Goal: Information Seeking & Learning: Get advice/opinions

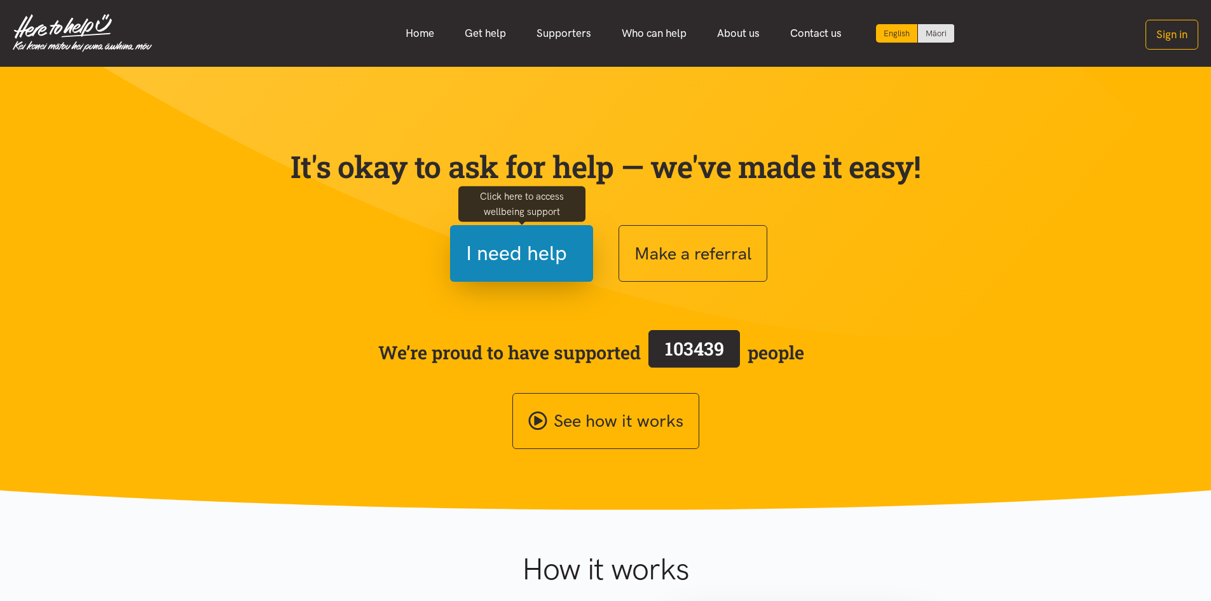
click at [508, 254] on span "I need help" at bounding box center [516, 253] width 101 height 32
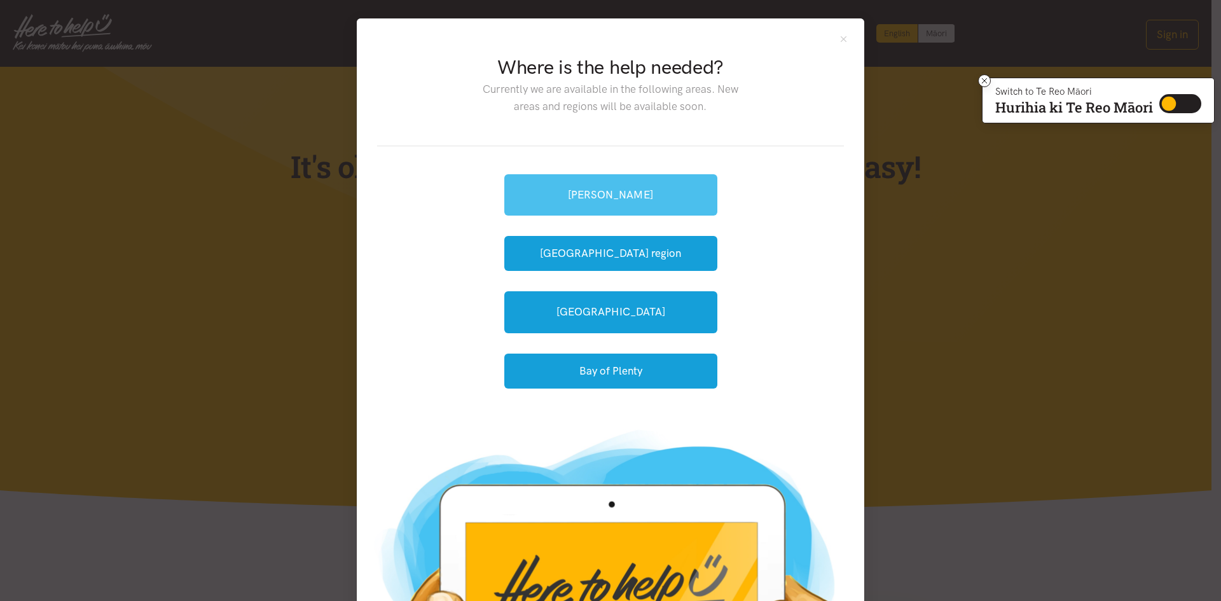
click at [593, 200] on link "[PERSON_NAME]" at bounding box center [610, 194] width 213 height 41
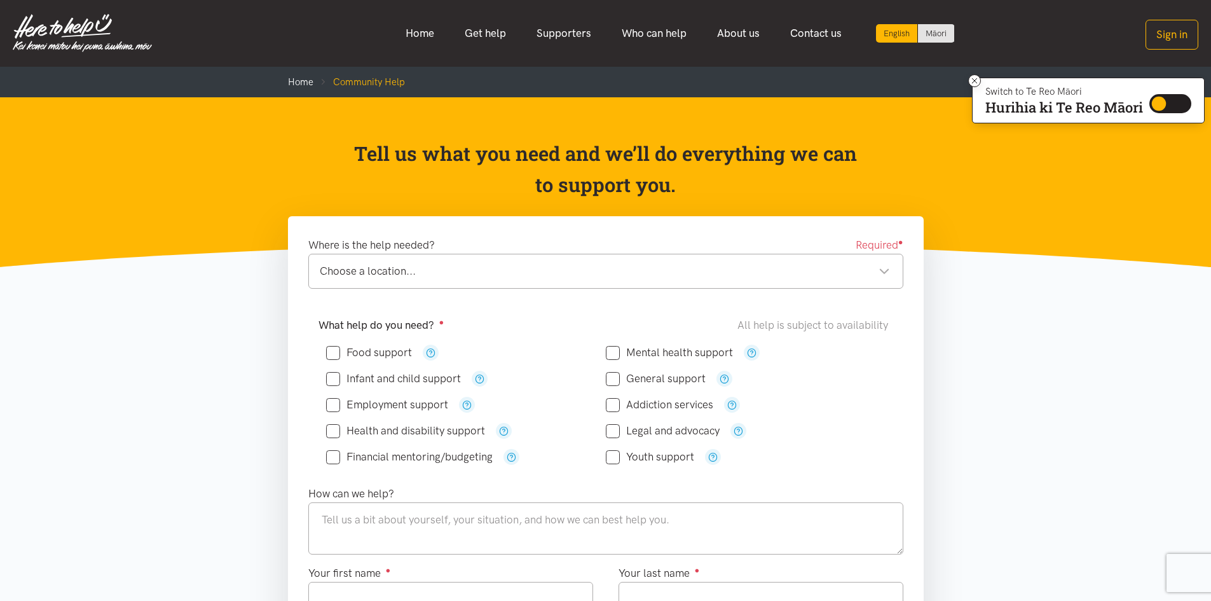
click at [383, 76] on li "Community Help" at bounding box center [359, 81] width 92 height 15
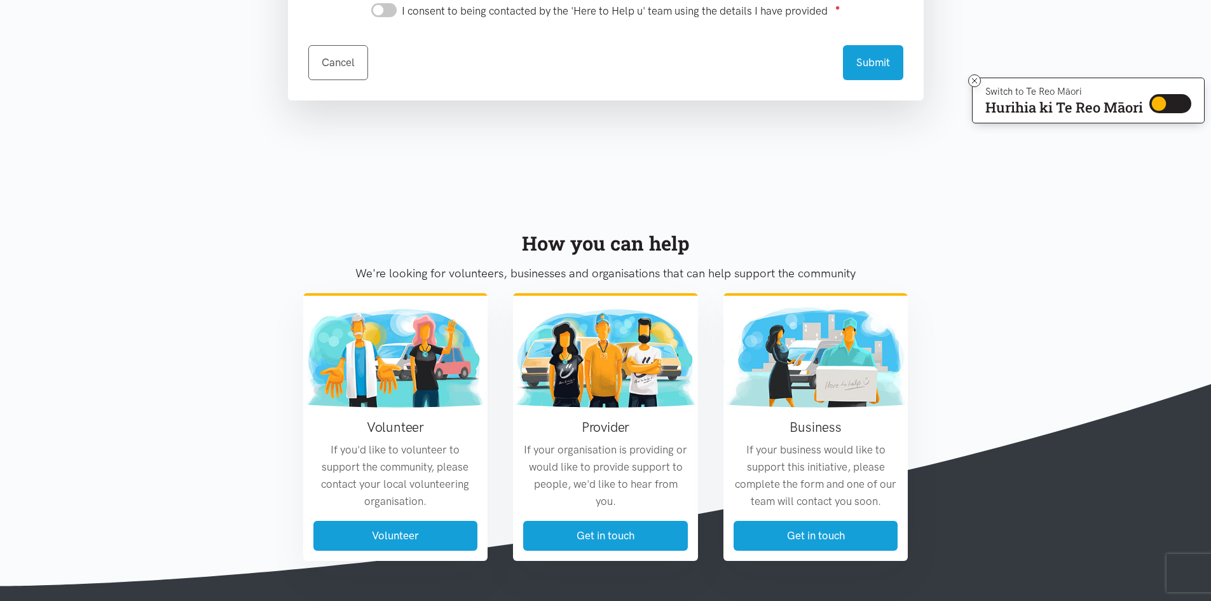
scroll to position [1013, 0]
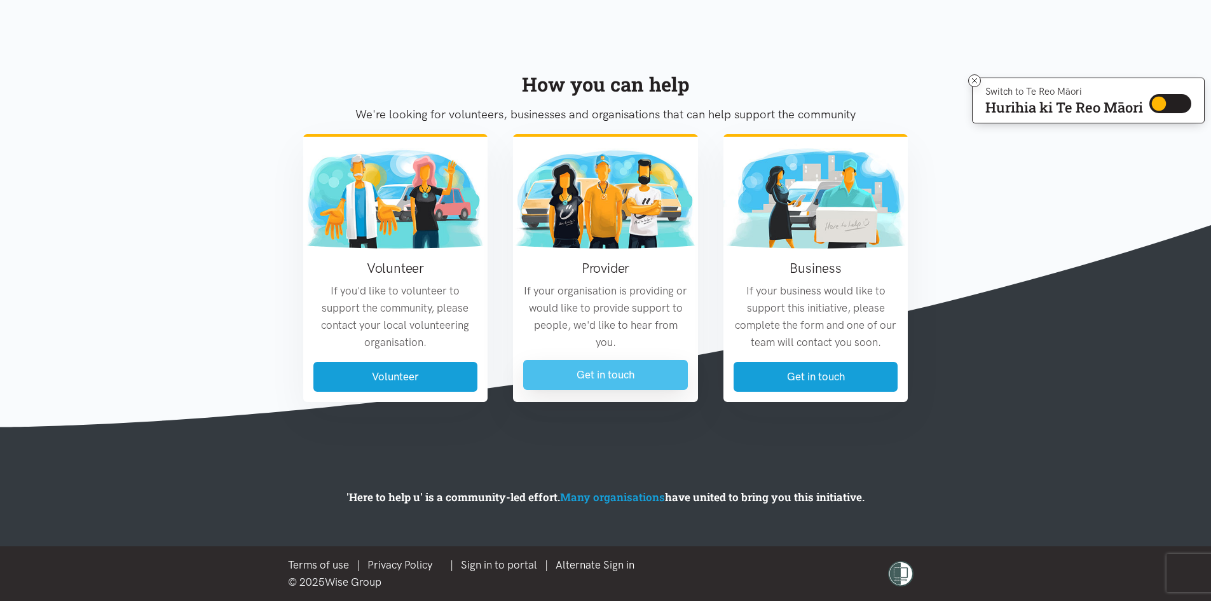
click at [582, 373] on link "Get in touch" at bounding box center [605, 375] width 165 height 30
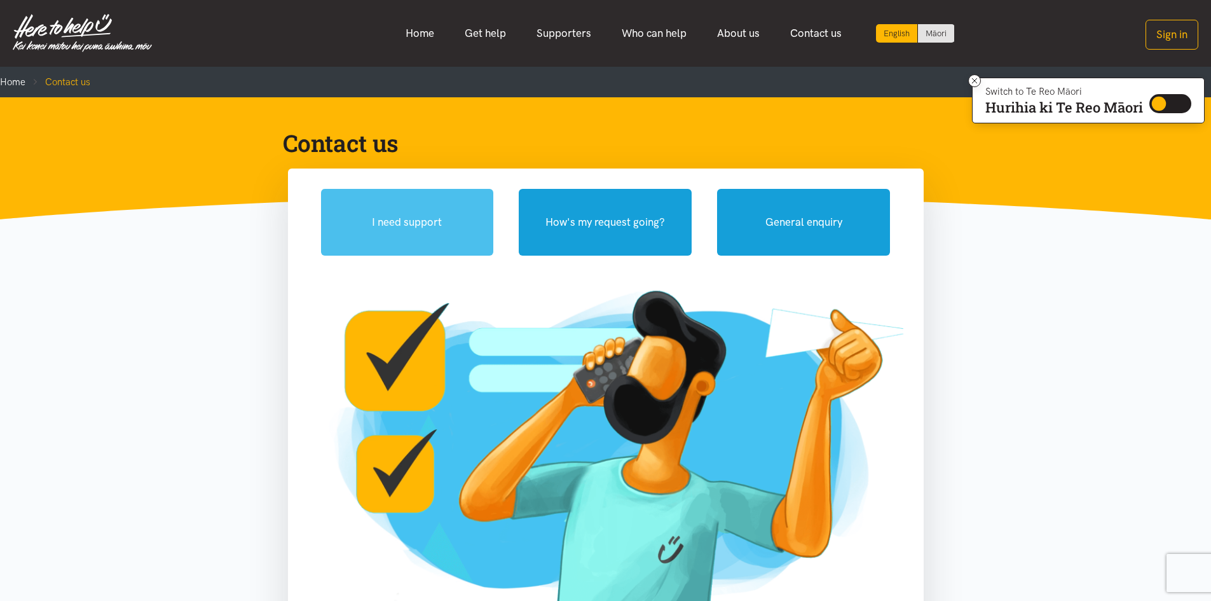
click at [456, 233] on button "I need support" at bounding box center [407, 222] width 173 height 67
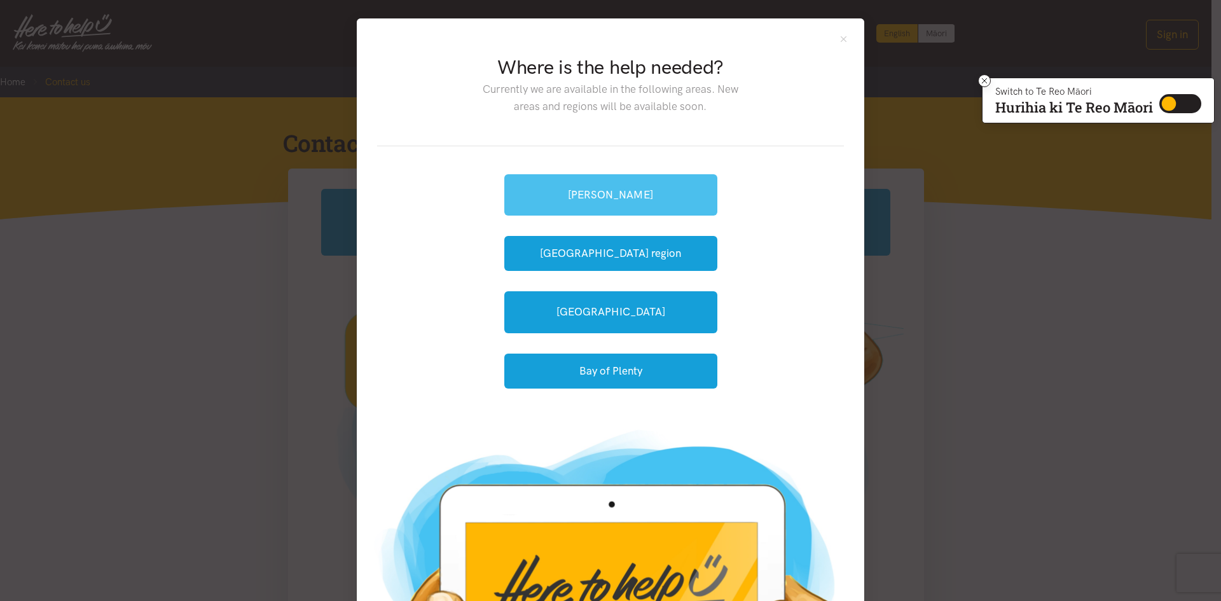
click at [583, 176] on link "[PERSON_NAME]" at bounding box center [610, 194] width 213 height 41
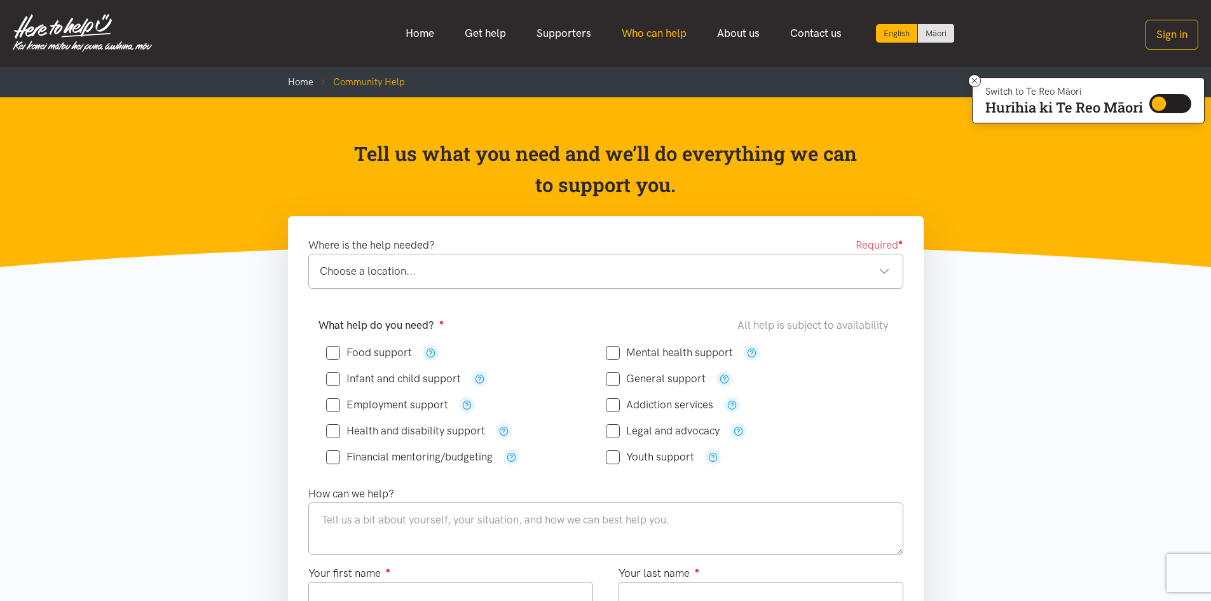
click at [641, 32] on link "Who can help" at bounding box center [653, 33] width 95 height 27
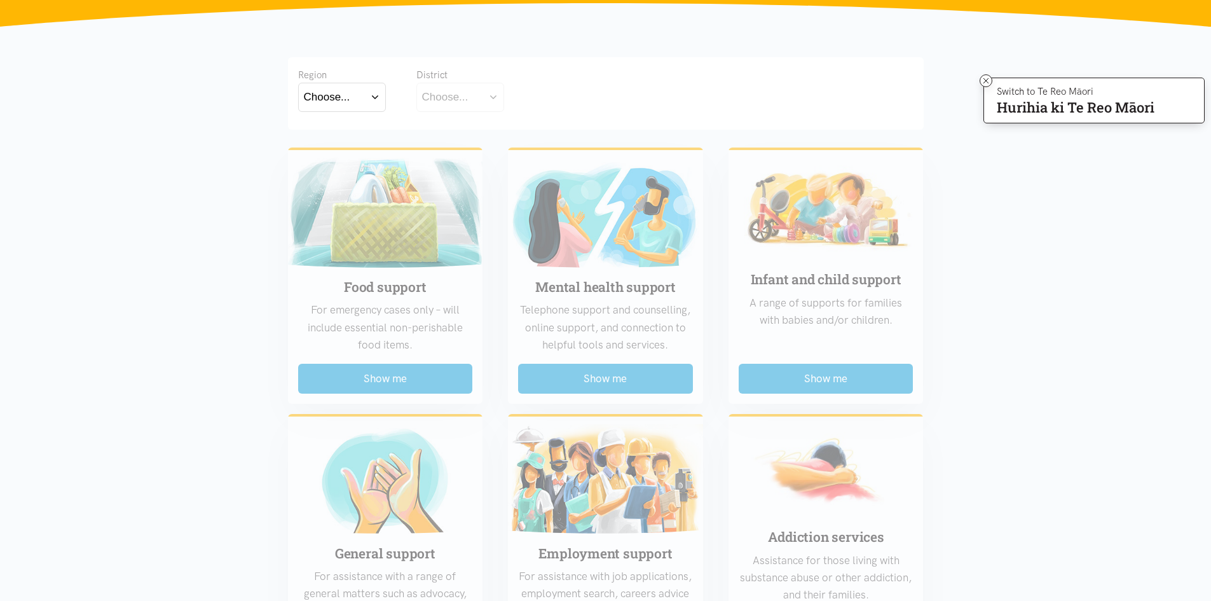
scroll to position [191, 0]
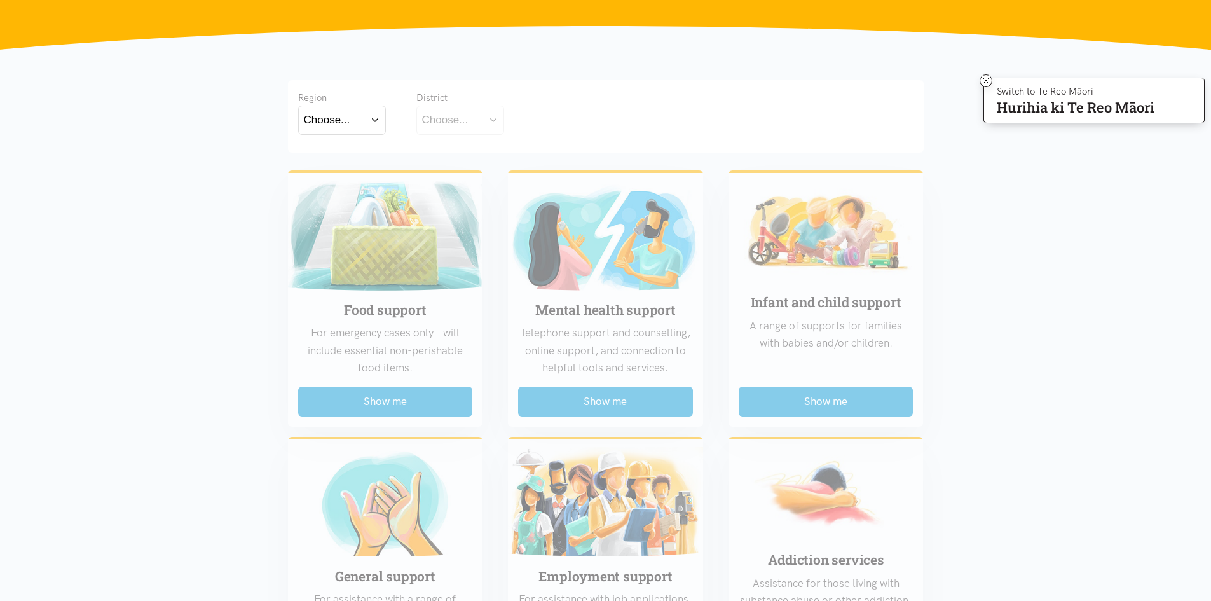
click at [350, 127] on button "Choose..." at bounding box center [342, 120] width 88 height 29
click at [332, 181] on label "Waikato" at bounding box center [342, 176] width 76 height 16
click at [0, 0] on input "Waikato" at bounding box center [0, 0] width 0 height 0
click at [459, 121] on div "Choose..." at bounding box center [445, 119] width 46 height 17
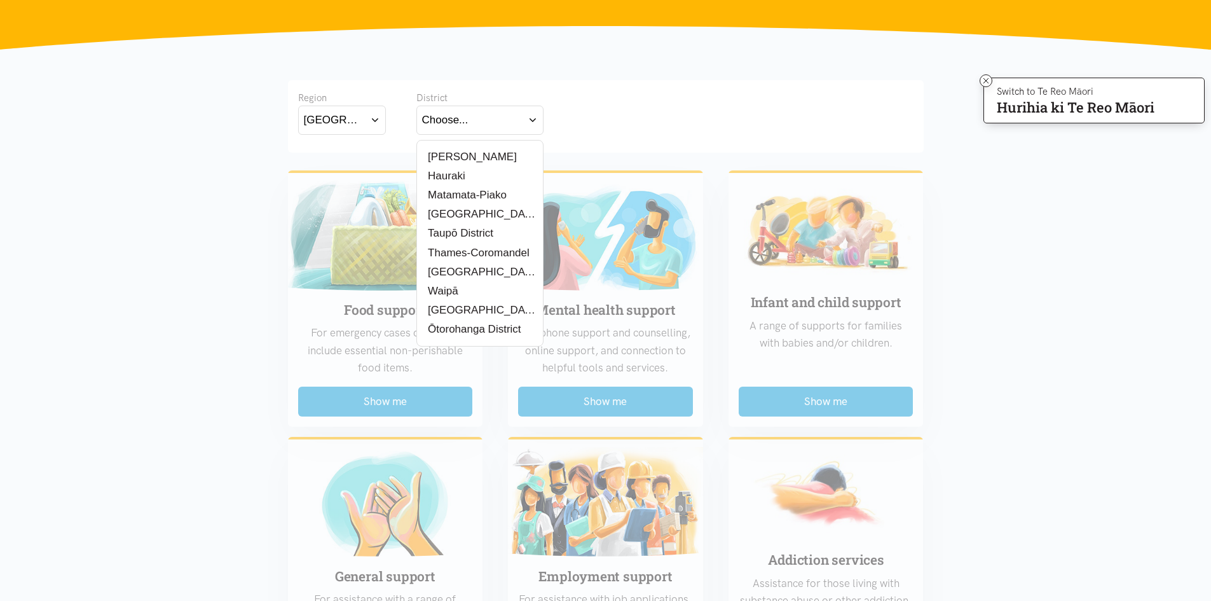
click at [463, 156] on label "[PERSON_NAME]" at bounding box center [469, 157] width 95 height 16
click at [0, 0] on input "[PERSON_NAME]" at bounding box center [0, 0] width 0 height 0
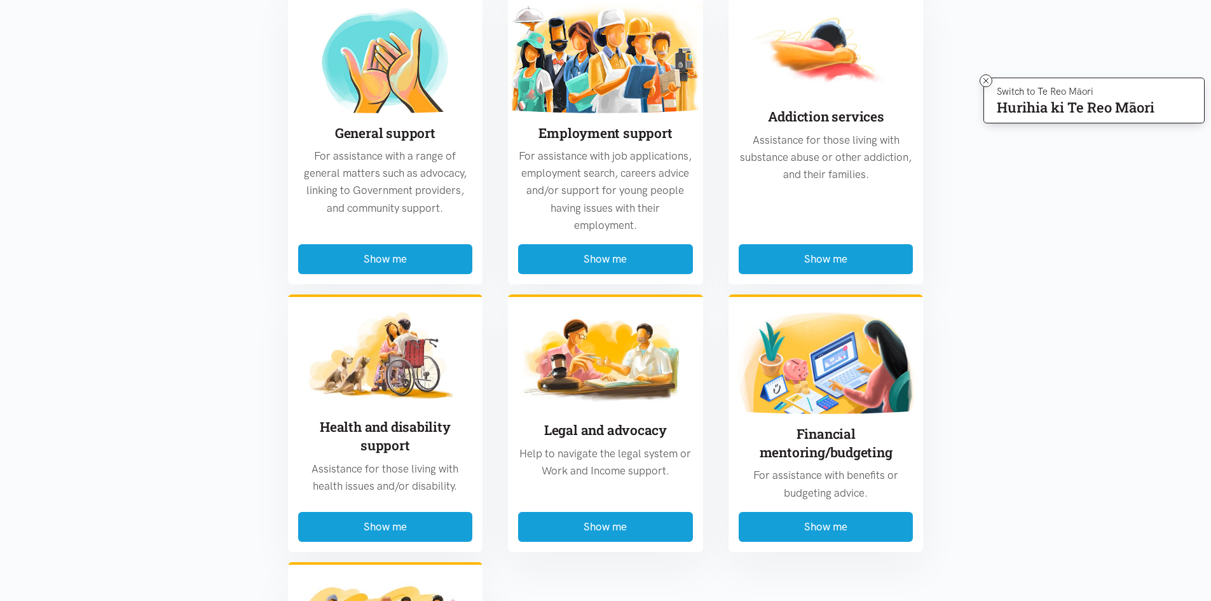
scroll to position [636, 0]
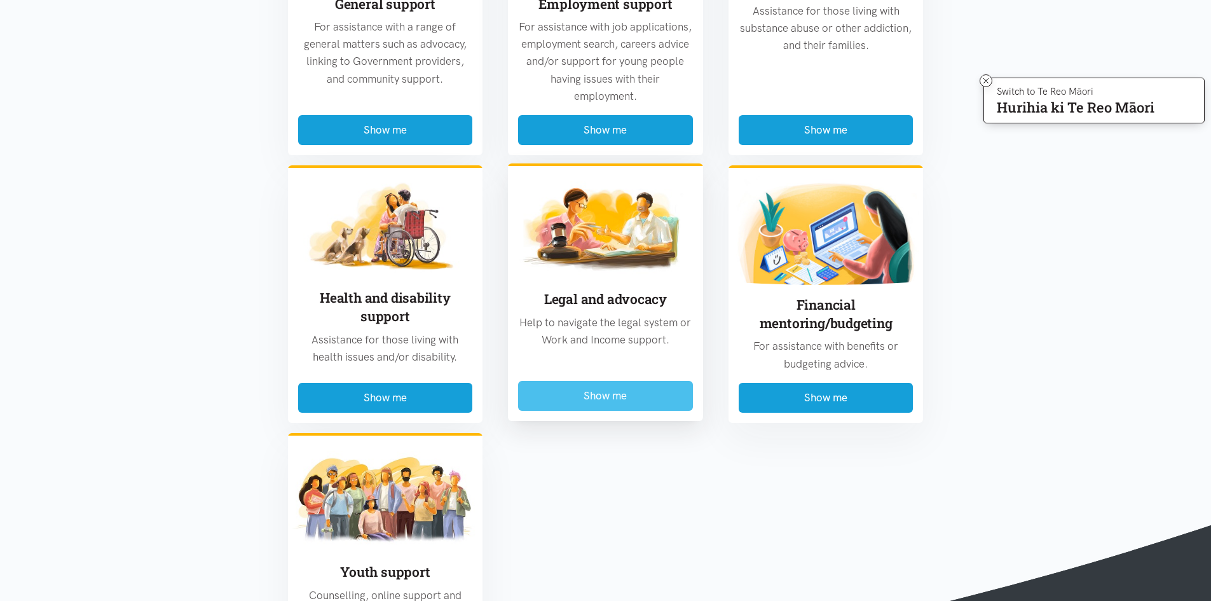
click at [615, 401] on button "Show me" at bounding box center [605, 396] width 175 height 30
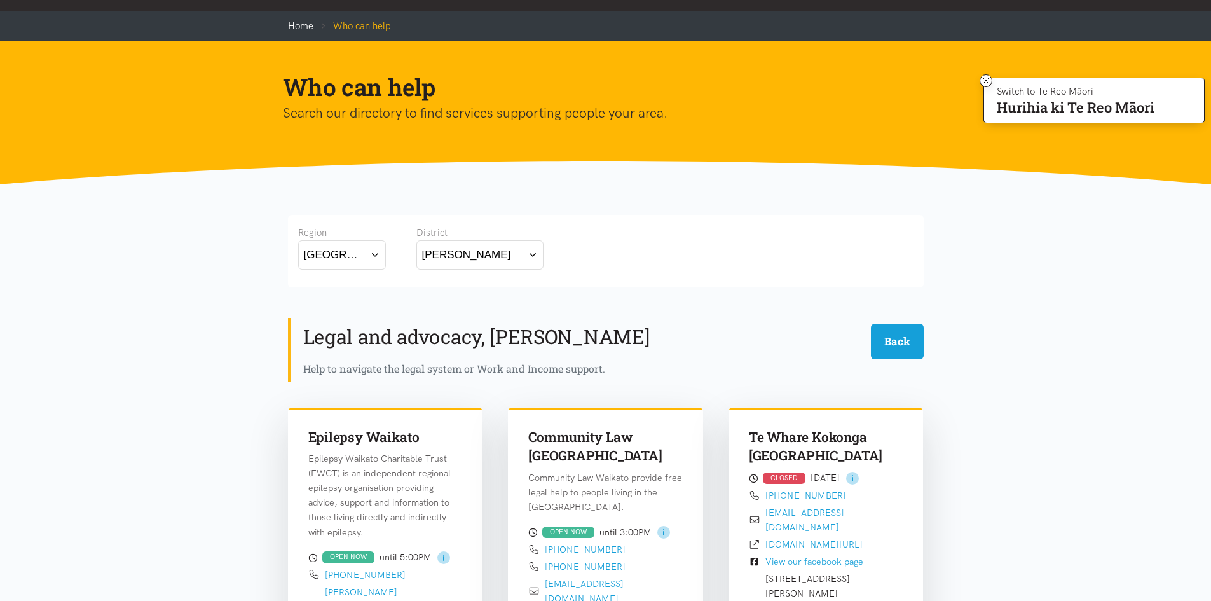
scroll to position [0, 0]
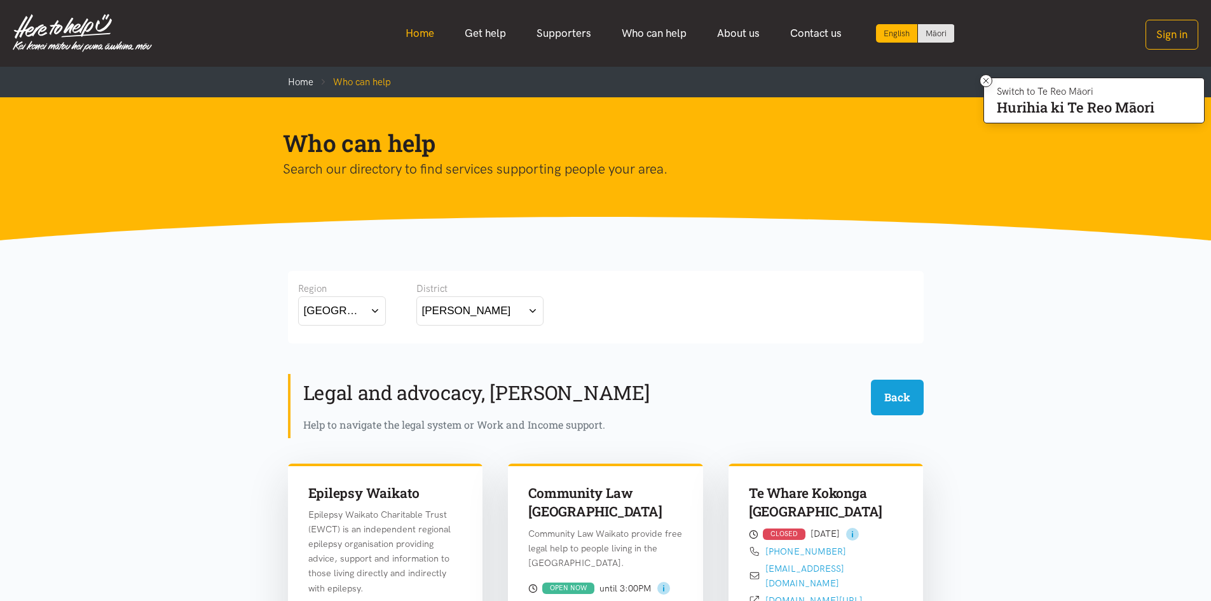
click at [416, 30] on link "Home" at bounding box center [419, 33] width 59 height 27
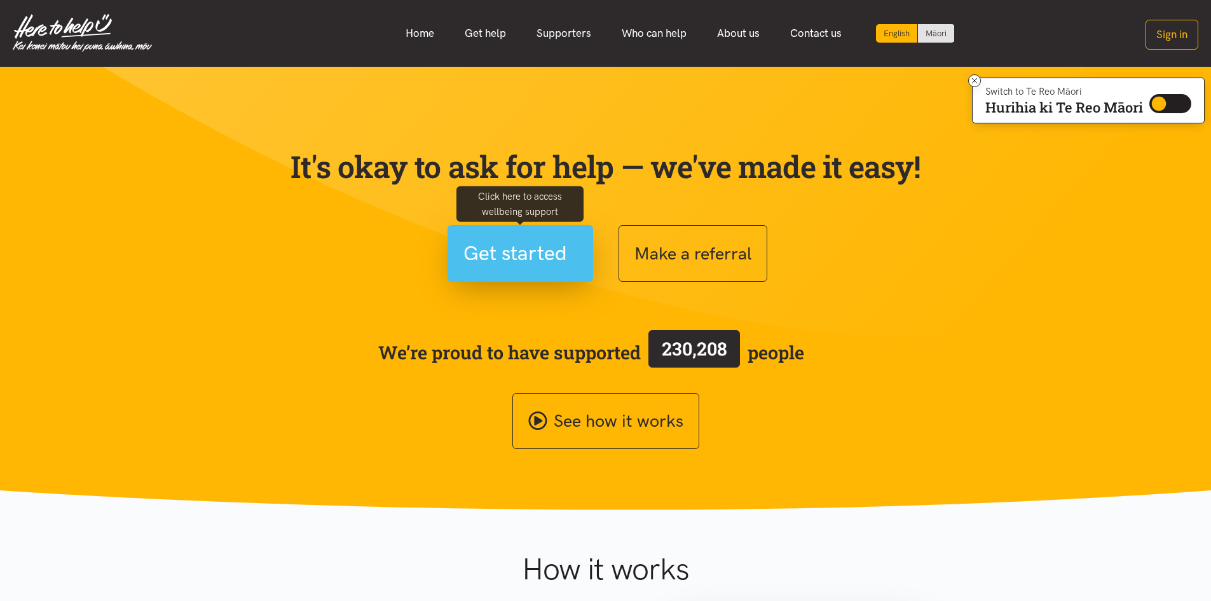
click at [546, 256] on span "Get started" at bounding box center [515, 253] width 104 height 32
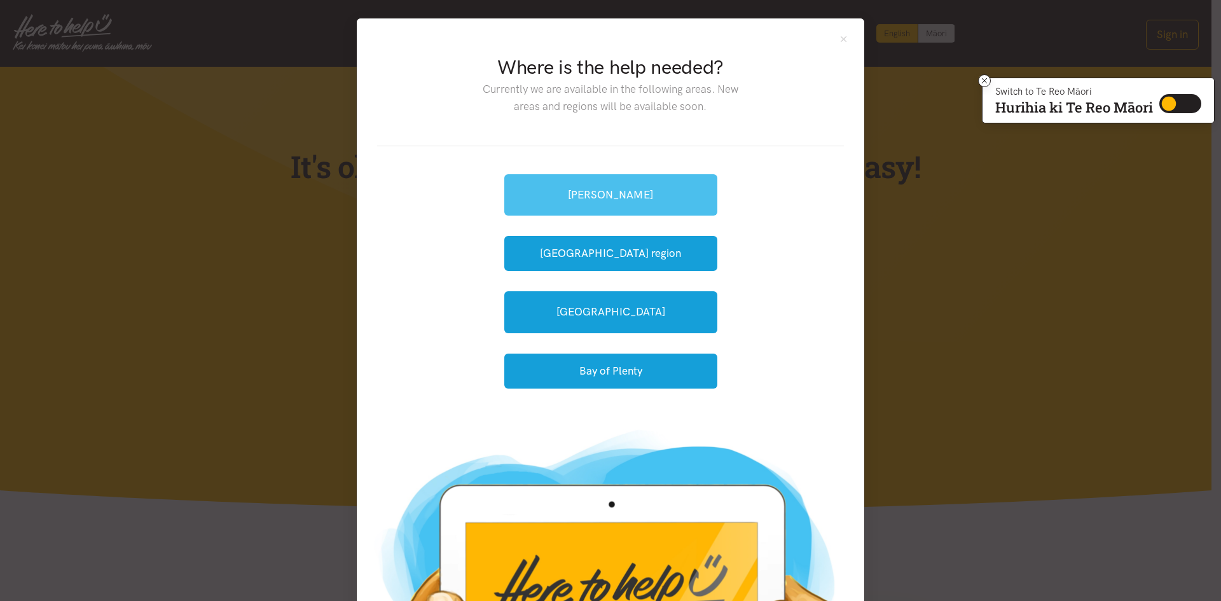
click at [584, 206] on link "[PERSON_NAME]" at bounding box center [610, 194] width 213 height 41
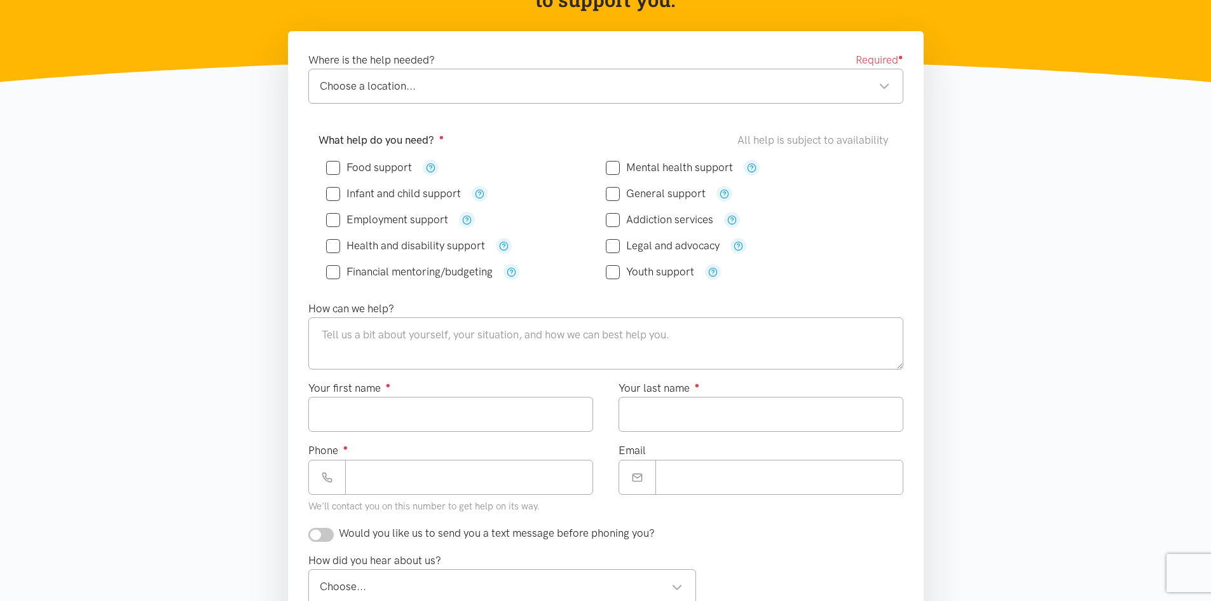
scroll to position [318, 0]
